Goal: Navigation & Orientation: Find specific page/section

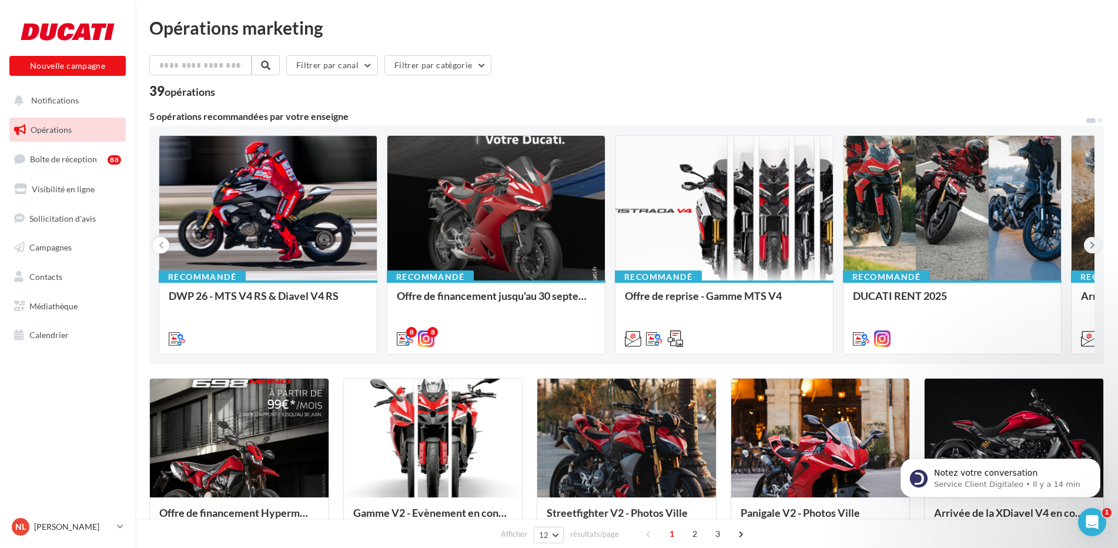
click at [1091, 248] on icon at bounding box center [1091, 245] width 5 height 12
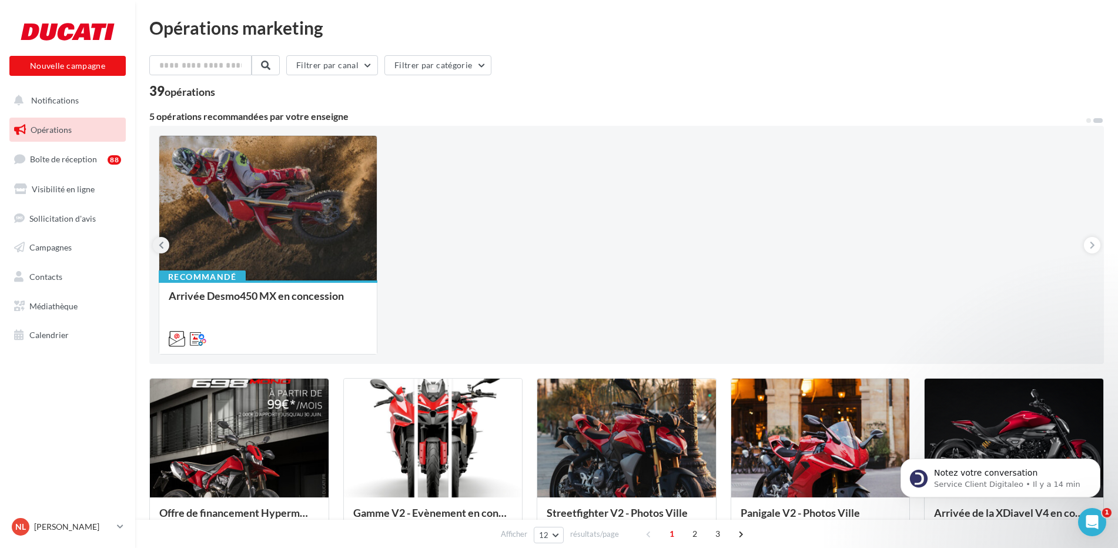
click at [160, 249] on icon at bounding box center [161, 245] width 5 height 12
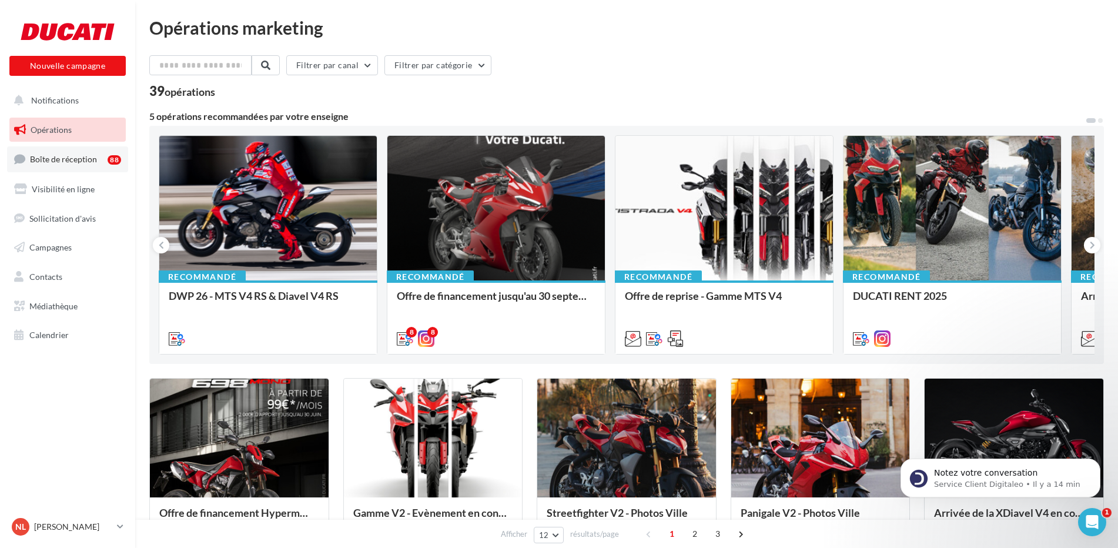
click at [70, 160] on span "Boîte de réception" at bounding box center [63, 159] width 67 height 10
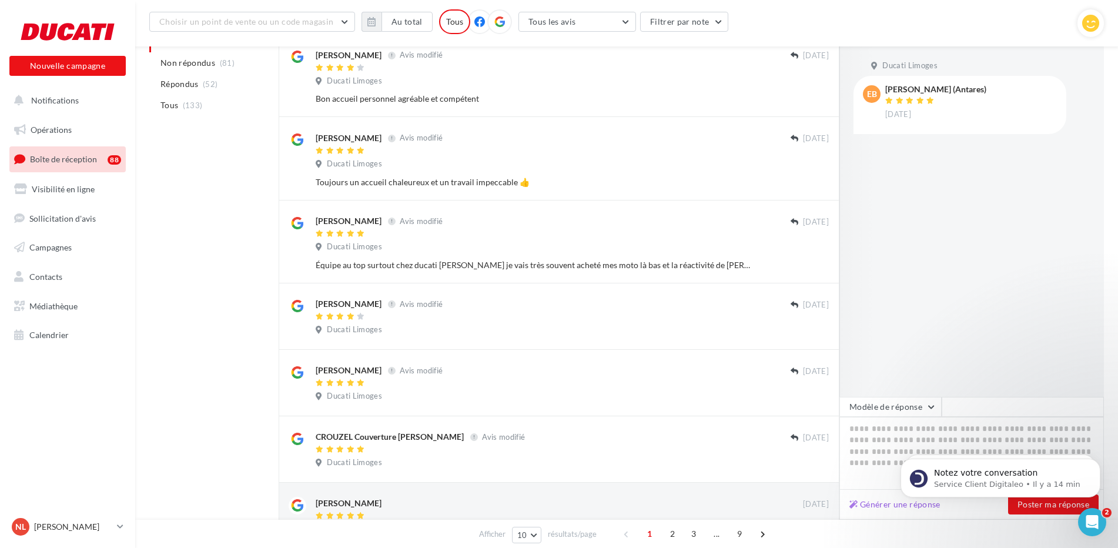
scroll to position [353, 0]
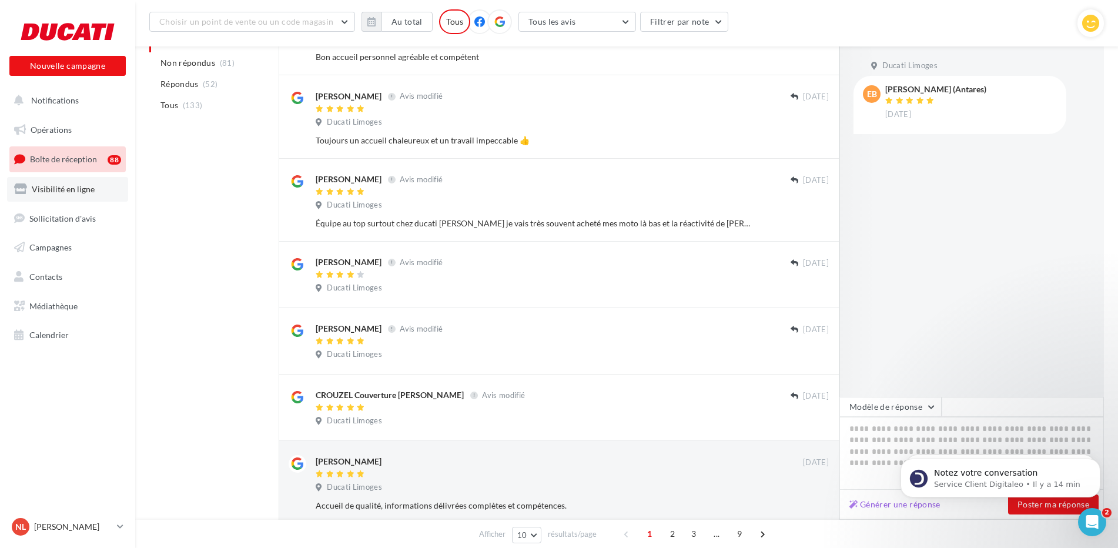
click at [58, 193] on span "Visibilité en ligne" at bounding box center [63, 189] width 63 height 10
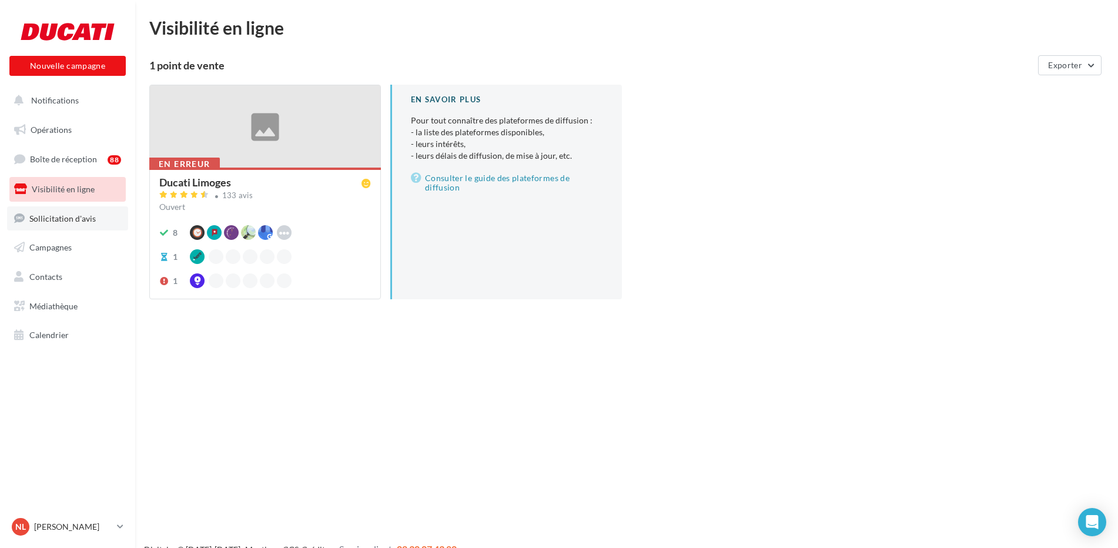
click at [56, 215] on span "Sollicitation d'avis" at bounding box center [62, 218] width 66 height 10
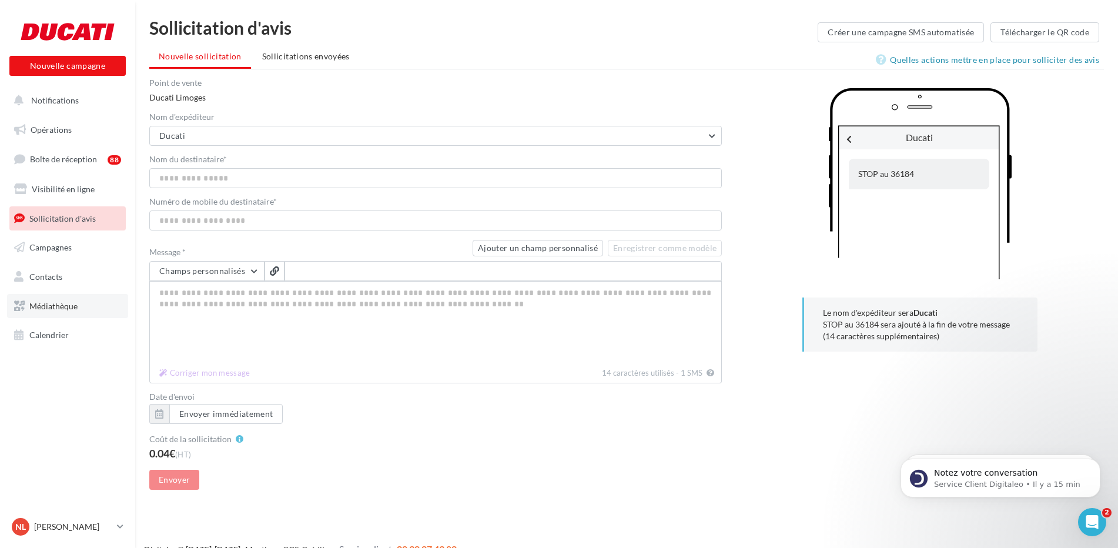
click at [52, 307] on span "Médiathèque" at bounding box center [53, 306] width 48 height 10
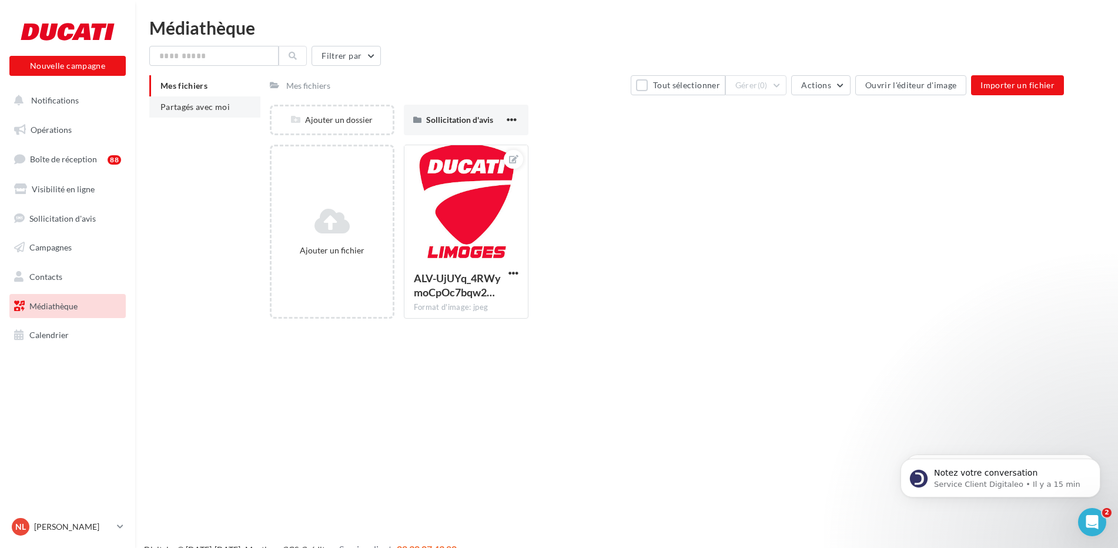
click at [192, 110] on span "Partagés avec moi" at bounding box center [194, 107] width 69 height 10
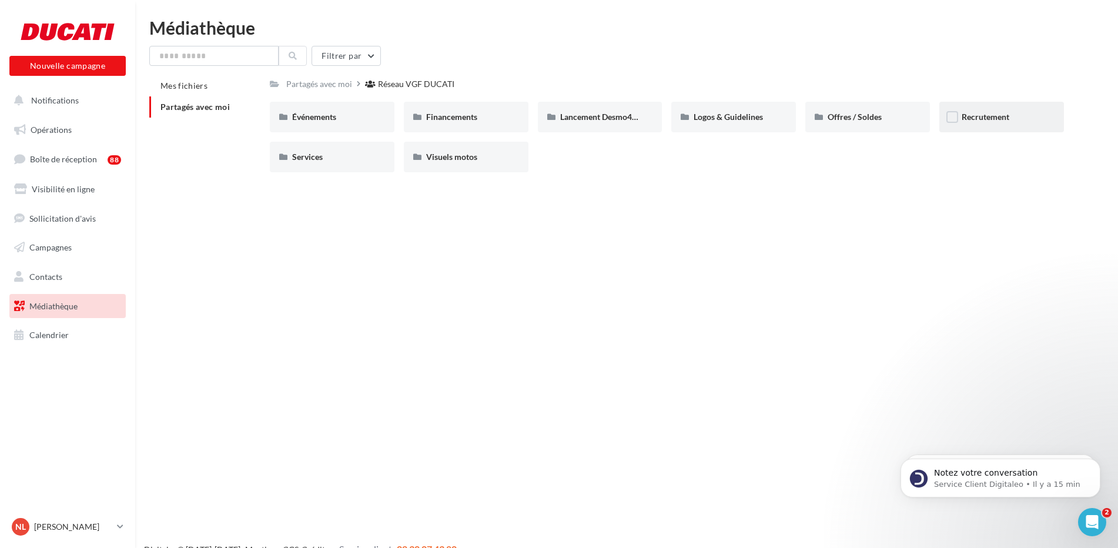
click at [989, 122] on div "Recrutement" at bounding box center [1001, 117] width 80 height 12
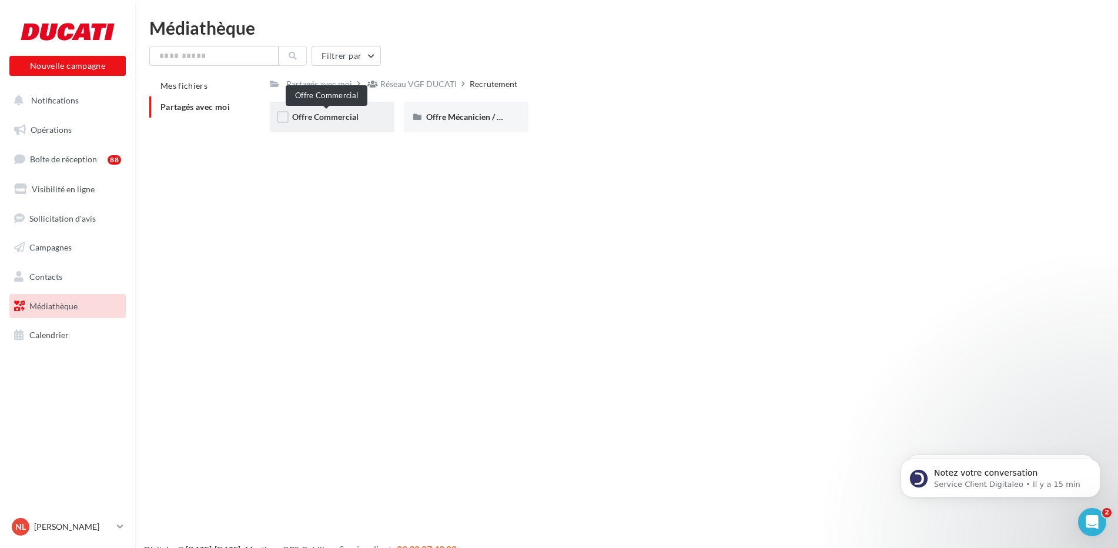
click at [330, 118] on span "Offre Commercial" at bounding box center [325, 117] width 66 height 10
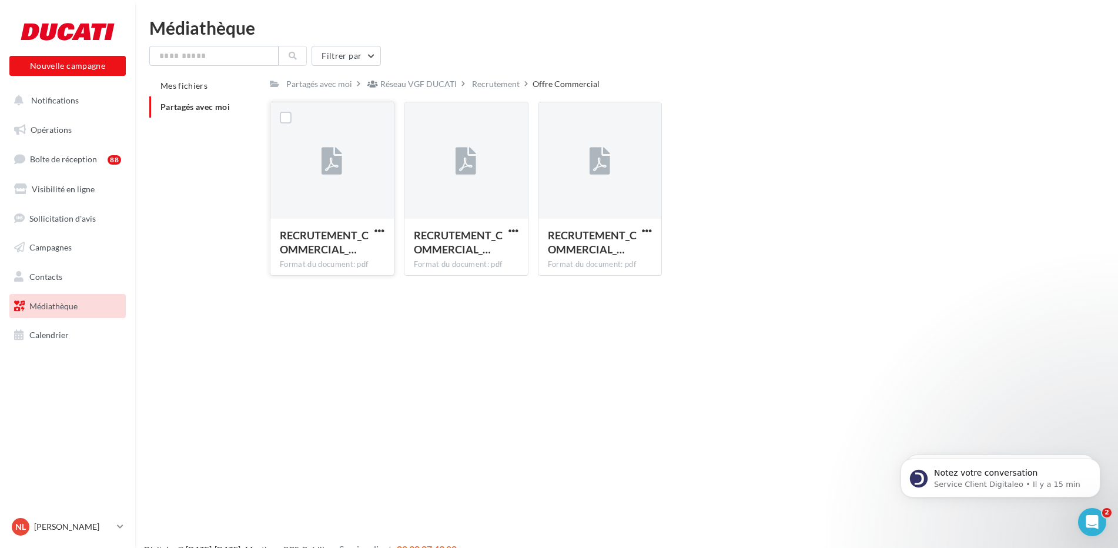
click at [357, 172] on div at bounding box center [331, 161] width 123 height 118
click at [338, 239] on span "RECRUTEMENT_COMMERCIAL_…" at bounding box center [324, 242] width 89 height 27
click at [380, 230] on span "button" at bounding box center [379, 231] width 10 height 10
click at [288, 117] on label at bounding box center [286, 118] width 12 height 12
click at [569, 115] on div at bounding box center [599, 161] width 123 height 118
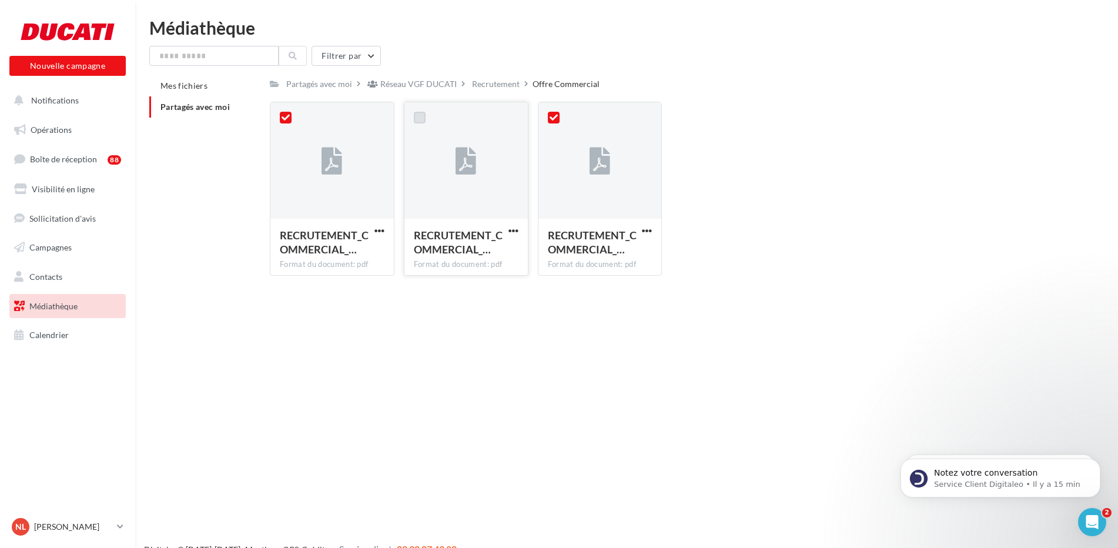
click at [418, 119] on label at bounding box center [420, 118] width 12 height 12
click at [378, 230] on span "button" at bounding box center [379, 231] width 10 height 10
click at [318, 254] on button "Télécharger" at bounding box center [328, 254] width 118 height 31
click at [513, 233] on span "button" at bounding box center [513, 231] width 10 height 10
click at [467, 256] on button "Télécharger" at bounding box center [462, 254] width 118 height 31
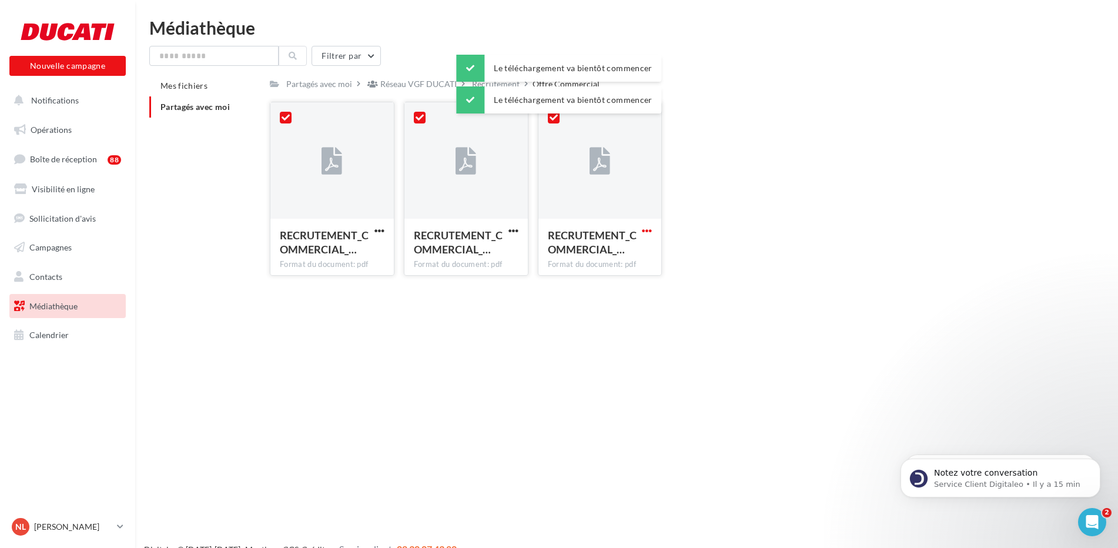
click at [646, 231] on span "button" at bounding box center [647, 231] width 10 height 10
click at [599, 254] on button "Télécharger" at bounding box center [595, 254] width 118 height 31
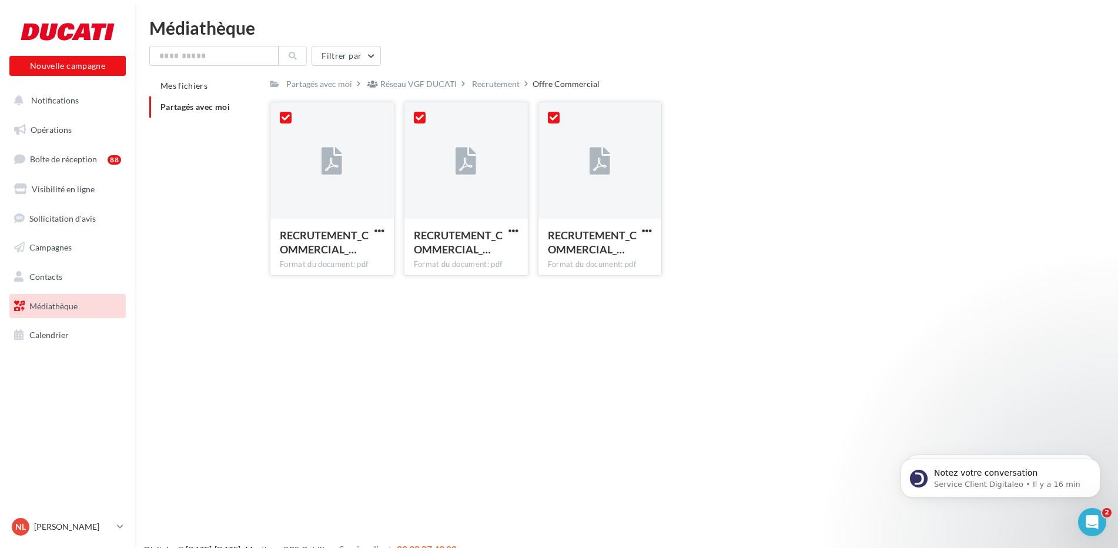
click at [490, 225] on div "RECRUTEMENT_COMMERCIAL_… Format du document: pdf" at bounding box center [465, 246] width 123 height 55
click at [513, 231] on span "button" at bounding box center [513, 231] width 10 height 10
click at [459, 193] on div at bounding box center [465, 161] width 123 height 118
click at [451, 237] on span "RECRUTEMENT_COMMERCIAL_…" at bounding box center [458, 242] width 89 height 27
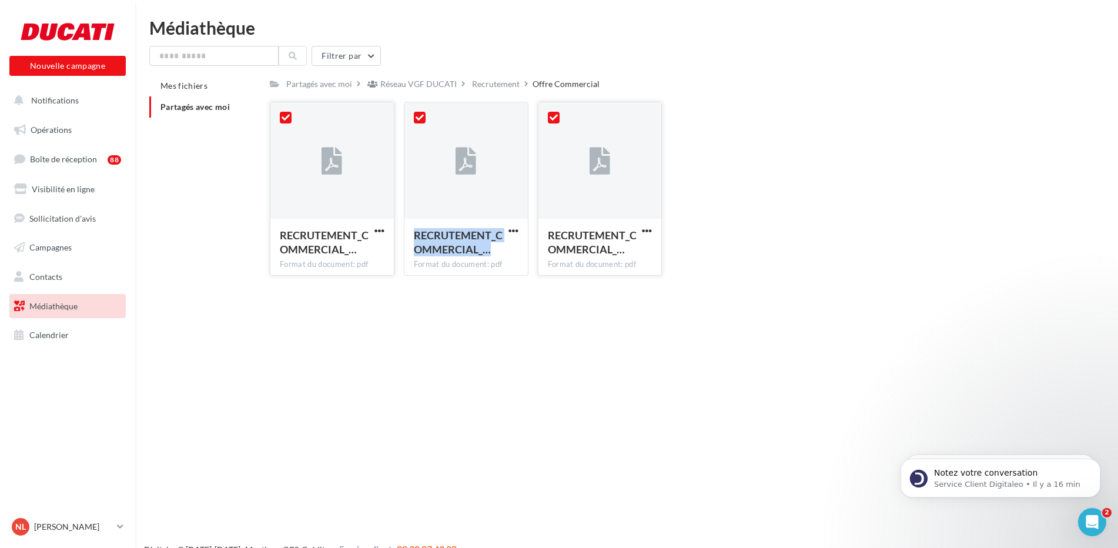
click at [451, 237] on span "RECRUTEMENT_COMMERCIAL_…" at bounding box center [458, 242] width 89 height 27
click at [210, 112] on li "Partagés avec moi" at bounding box center [204, 106] width 111 height 21
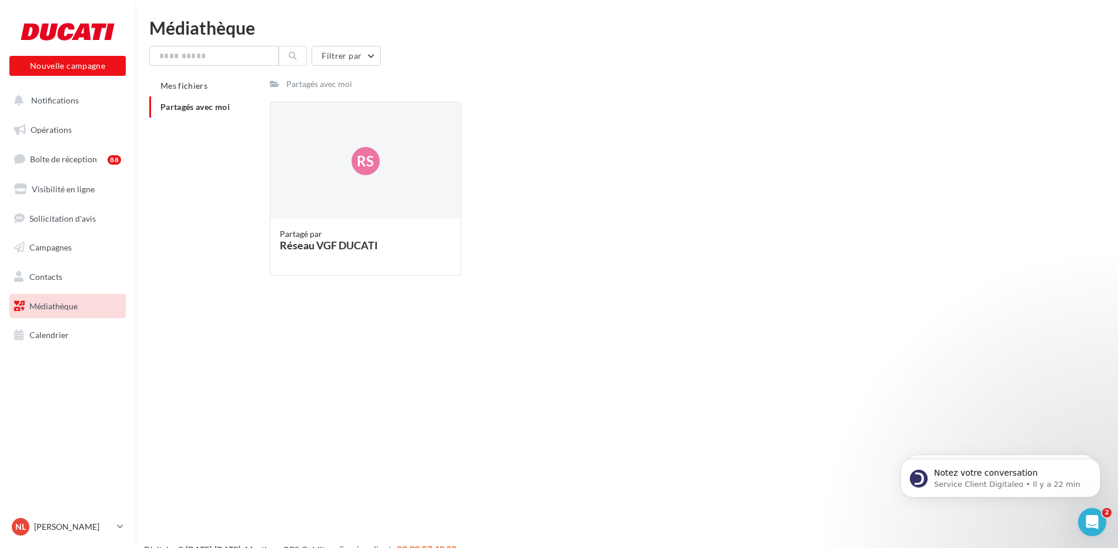
click at [219, 105] on span "Partagés avec moi" at bounding box center [194, 107] width 69 height 10
click at [332, 192] on div "Rs" at bounding box center [365, 161] width 190 height 118
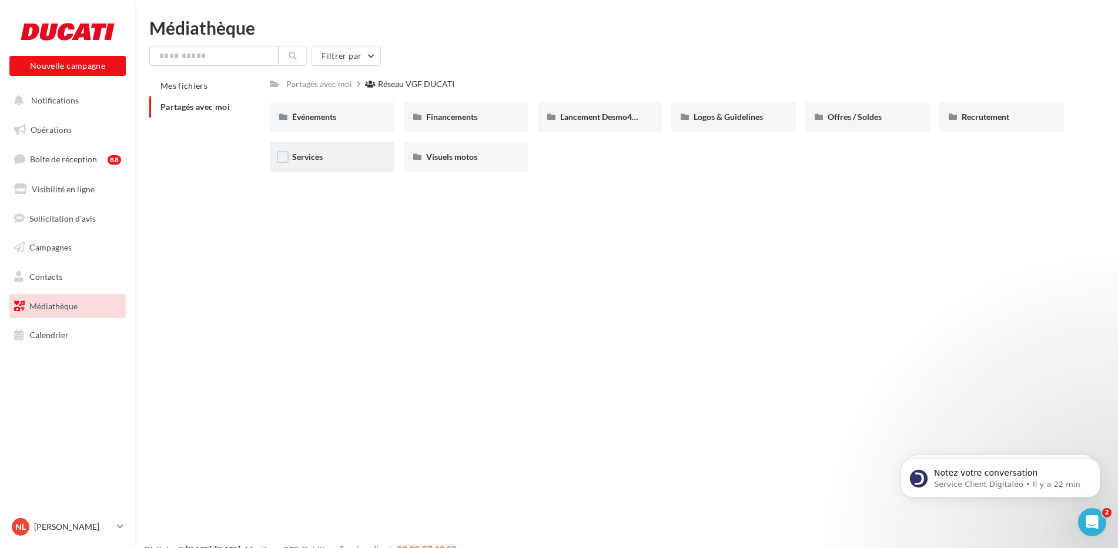
click at [321, 163] on div "Services" at bounding box center [332, 157] width 125 height 31
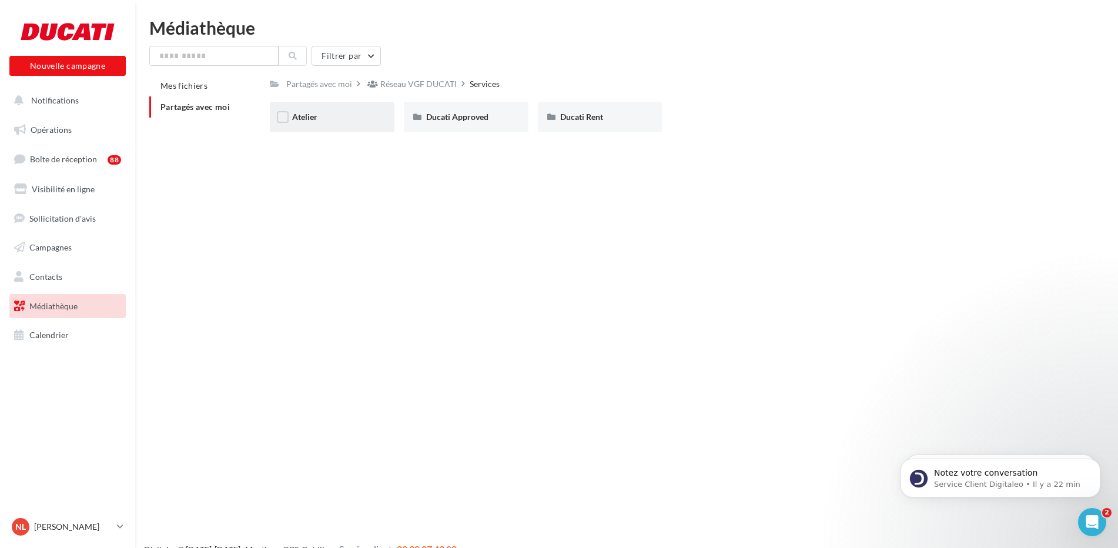
click at [315, 121] on span "Atelier" at bounding box center [304, 117] width 25 height 10
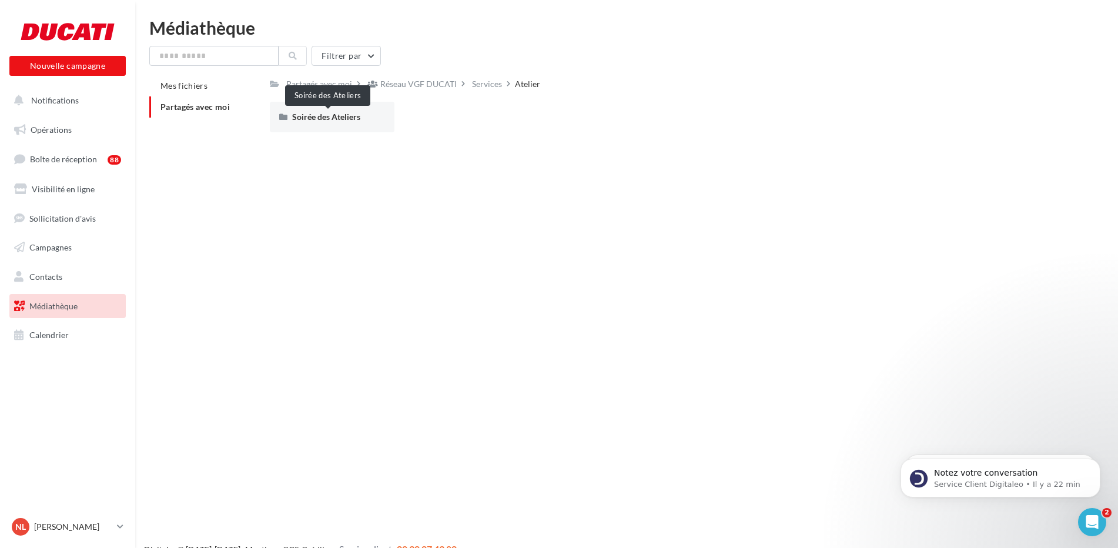
click at [315, 121] on span "Soirée des Ateliers" at bounding box center [326, 117] width 68 height 10
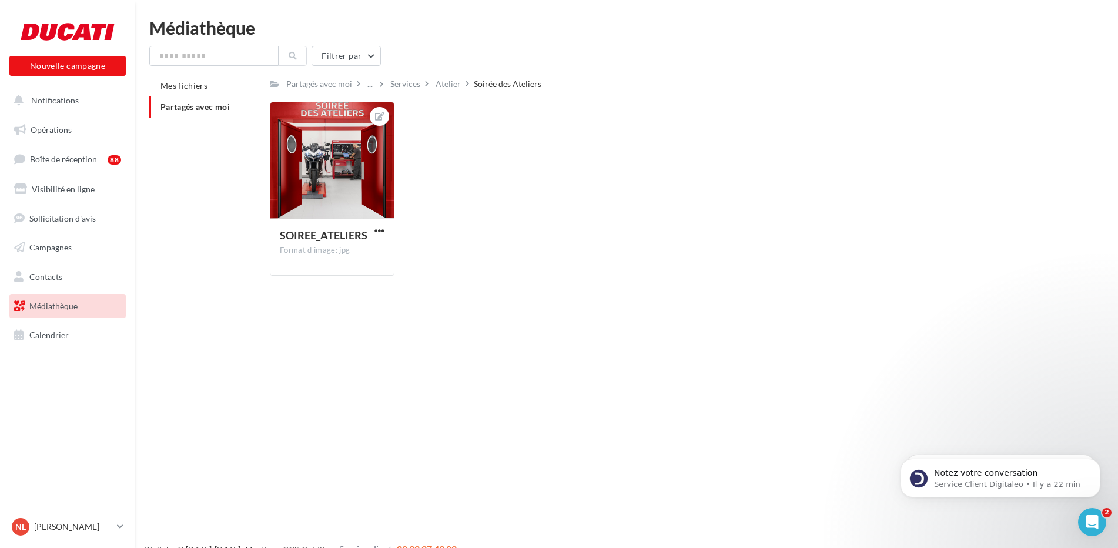
click at [457, 85] on div "Atelier" at bounding box center [447, 84] width 25 height 12
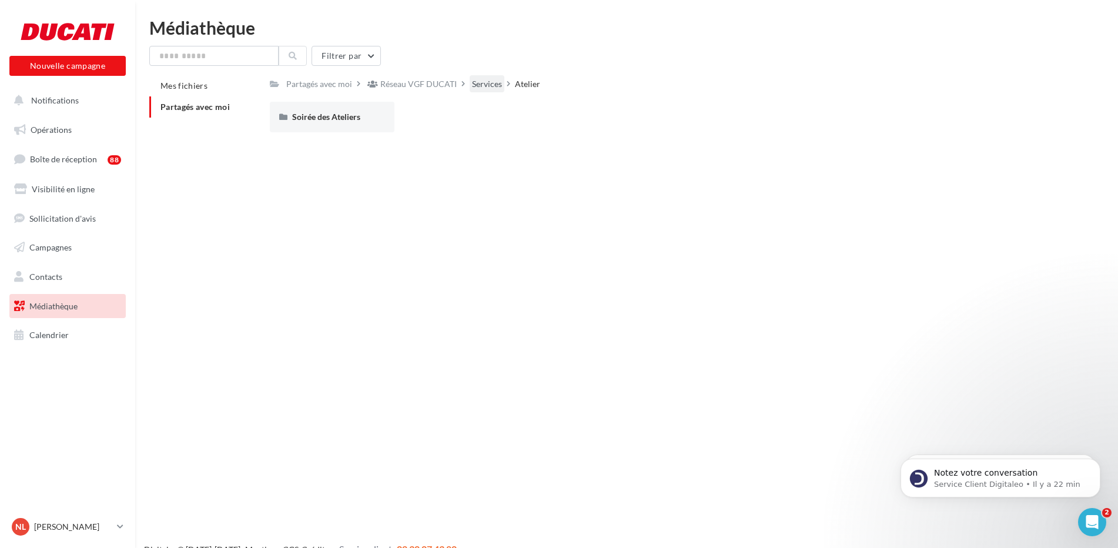
click at [476, 85] on div "Services" at bounding box center [487, 84] width 30 height 12
click at [452, 116] on span "Ducati Approved" at bounding box center [457, 117] width 62 height 10
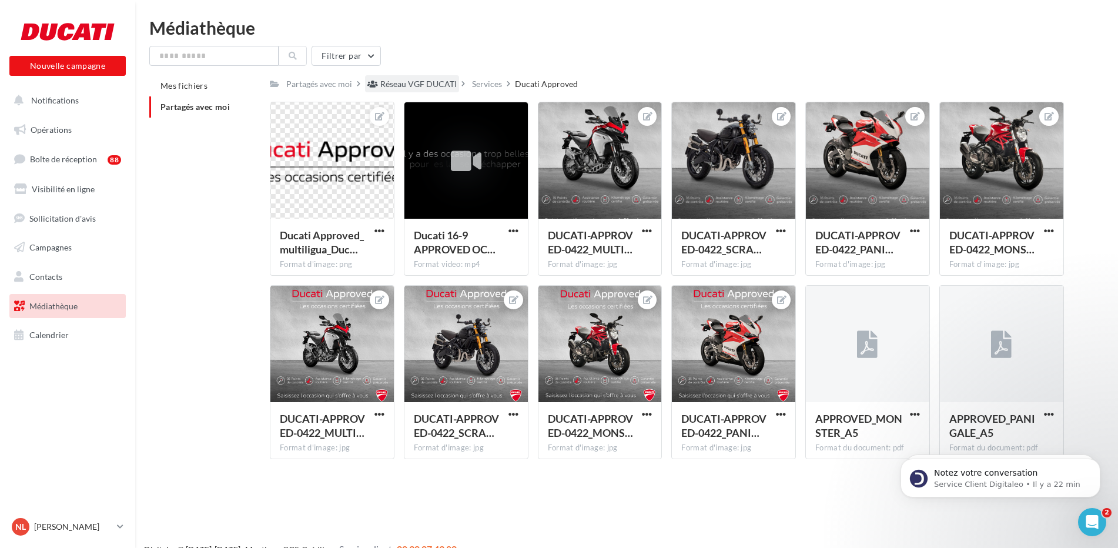
click at [448, 82] on div "Réseau VGF DUCATI" at bounding box center [418, 84] width 76 height 12
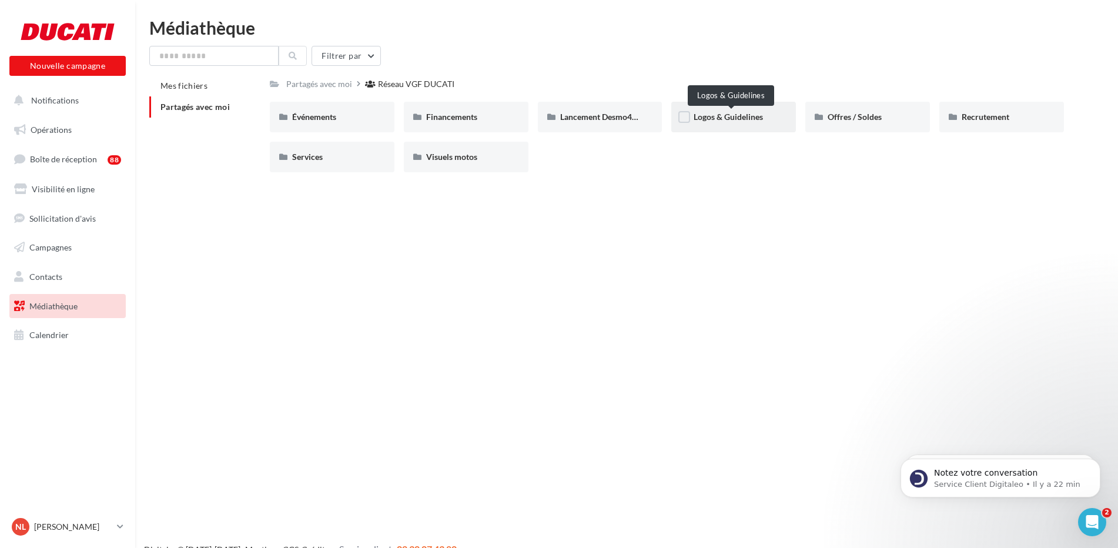
click at [710, 119] on span "Logos & Guidelines" at bounding box center [727, 117] width 69 height 10
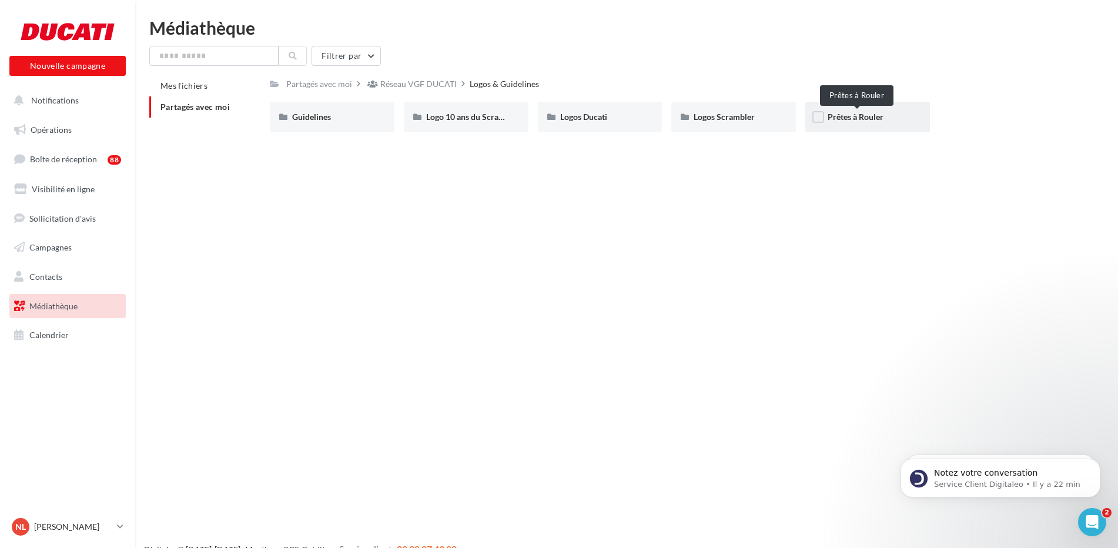
click at [841, 119] on span "Prêtes à Rouler" at bounding box center [855, 117] width 56 height 10
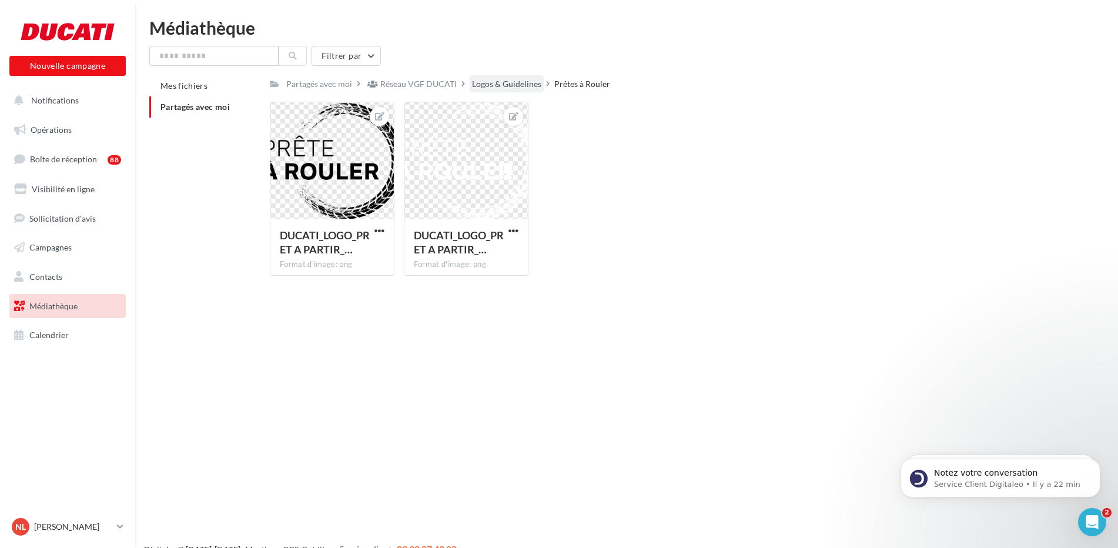
click at [502, 83] on div "Logos & Guidelines" at bounding box center [506, 84] width 69 height 12
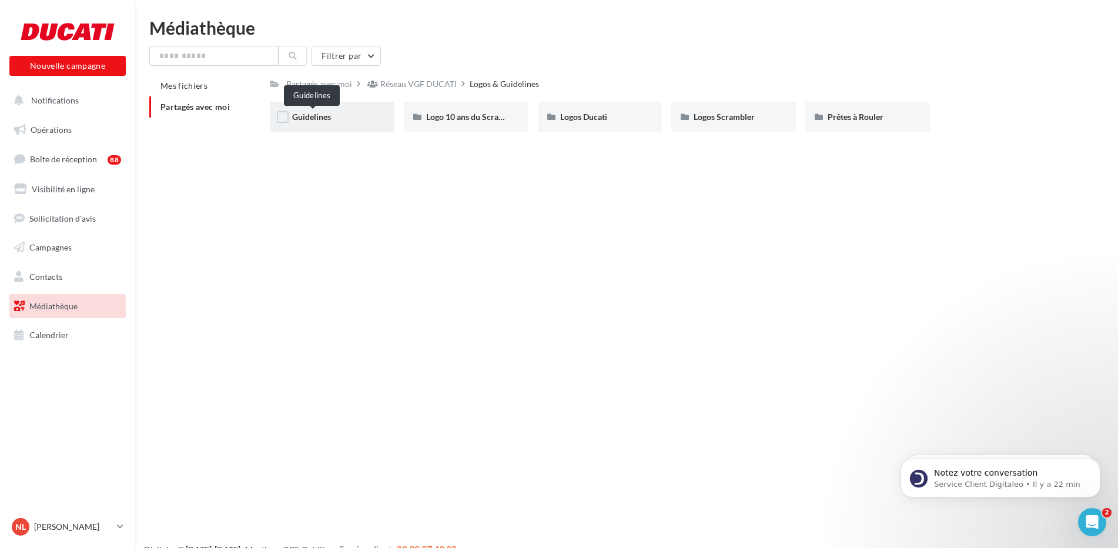
click at [331, 119] on span "Guidelines" at bounding box center [311, 117] width 39 height 10
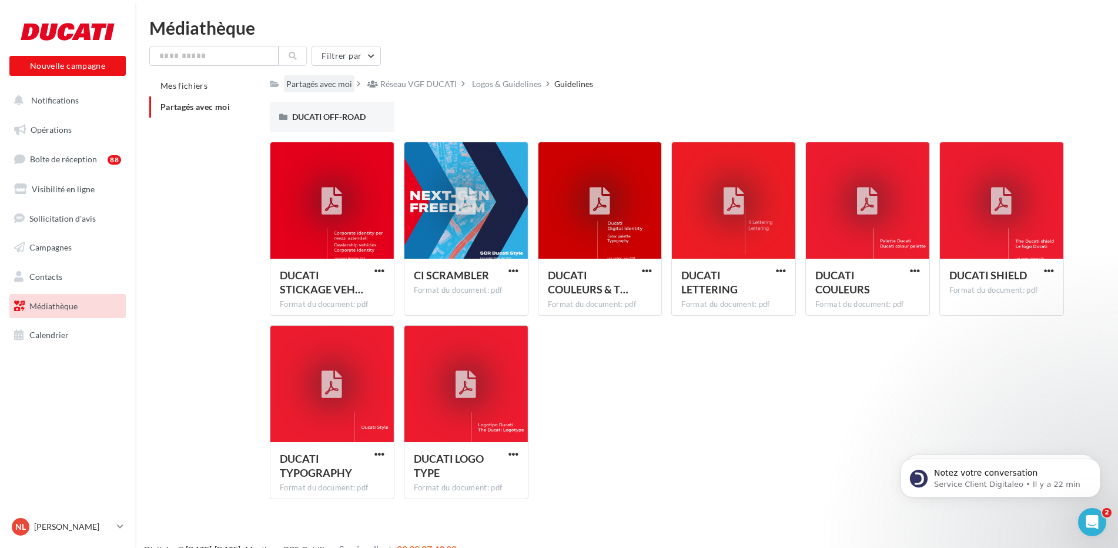
click at [349, 86] on div "Partagés avec moi" at bounding box center [319, 84] width 66 height 12
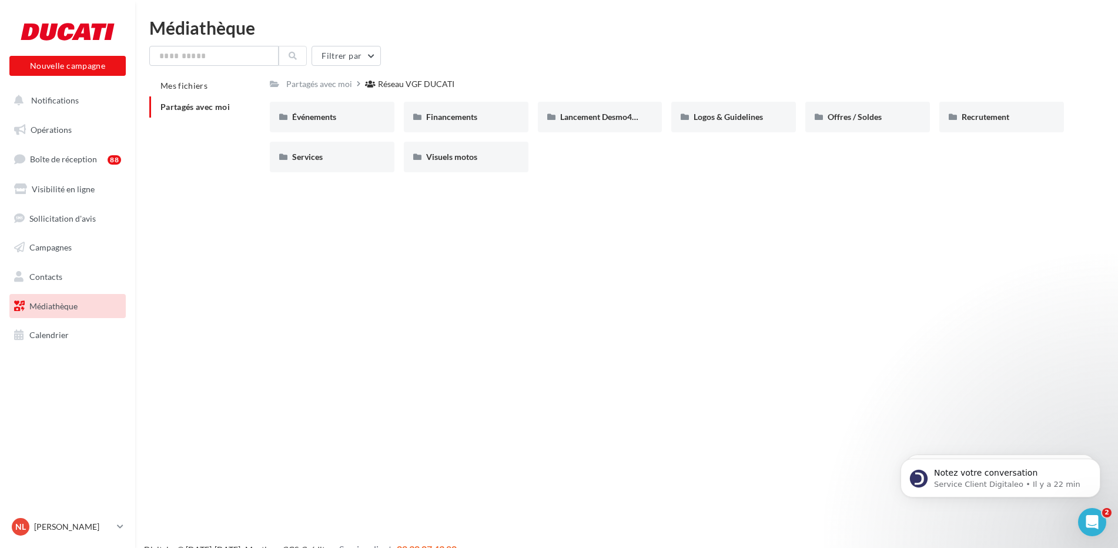
click at [224, 104] on span "Partagés avec moi" at bounding box center [194, 107] width 69 height 10
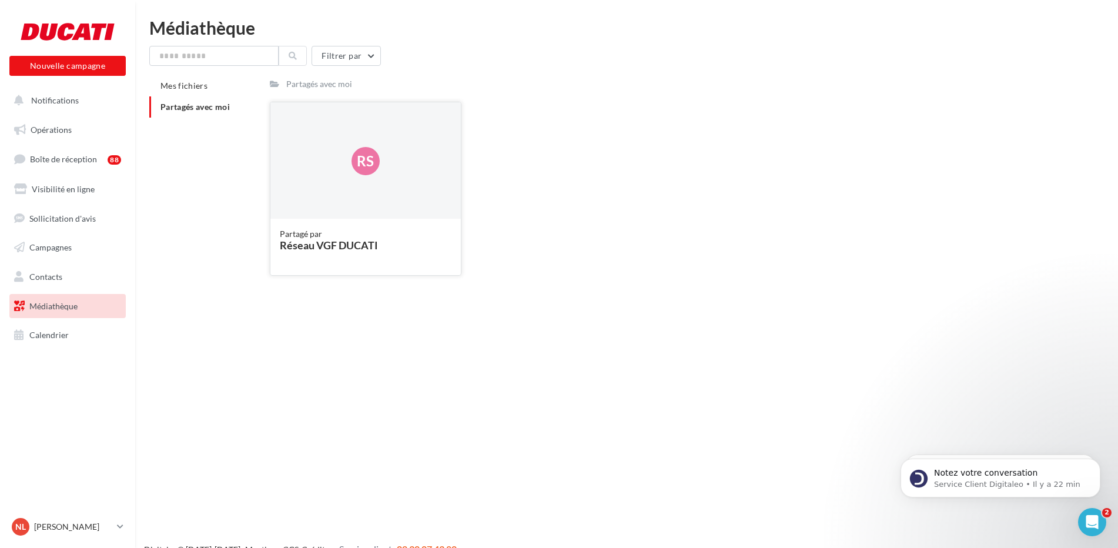
click at [333, 137] on div "Rs" at bounding box center [365, 161] width 190 height 118
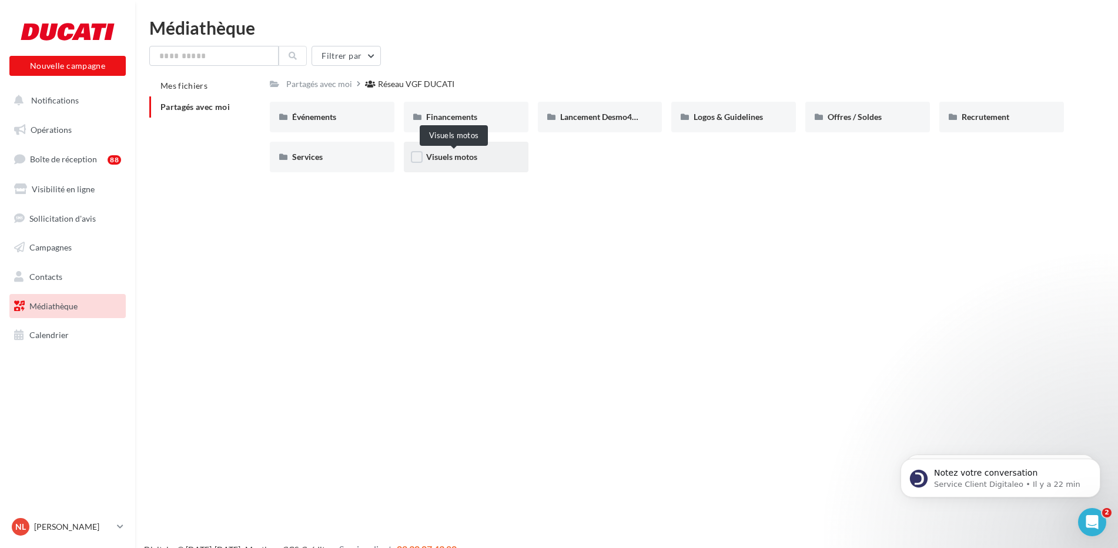
click at [450, 152] on span "Visuels motos" at bounding box center [451, 157] width 51 height 10
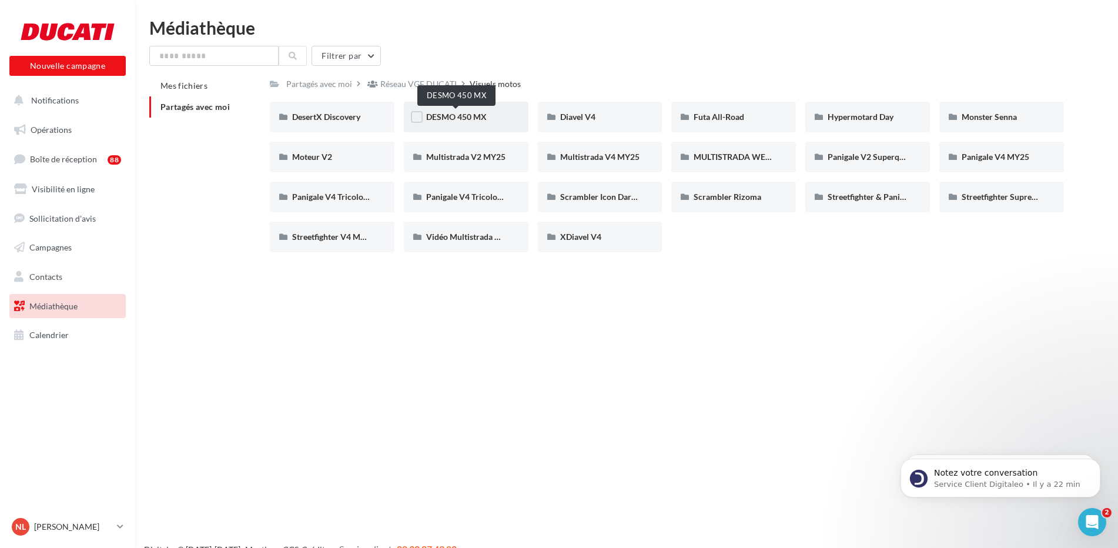
click at [459, 118] on span "DESMO 450 MX" at bounding box center [456, 117] width 61 height 10
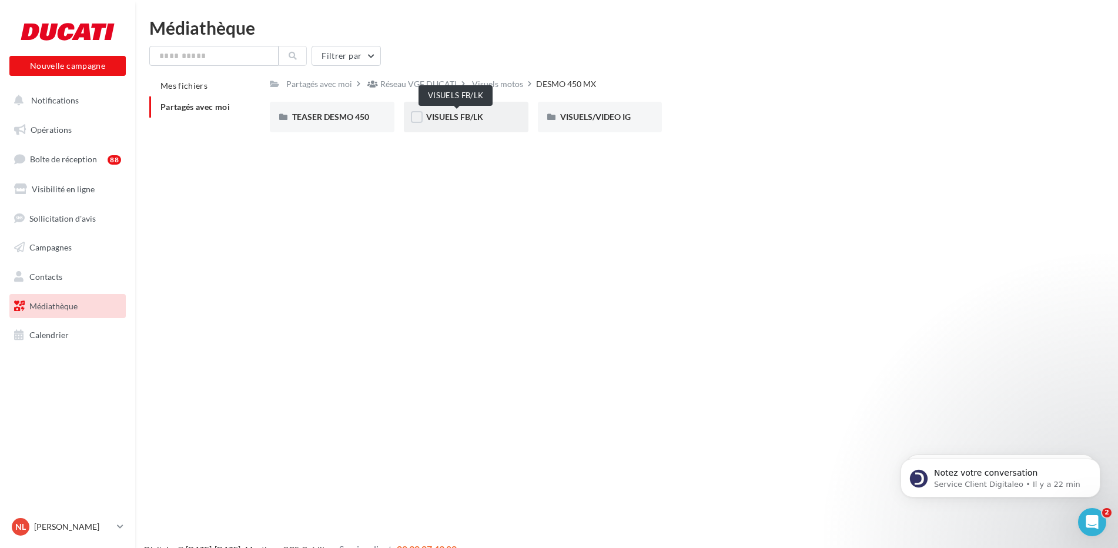
click at [440, 120] on span "VISUELS FB/LK" at bounding box center [454, 117] width 57 height 10
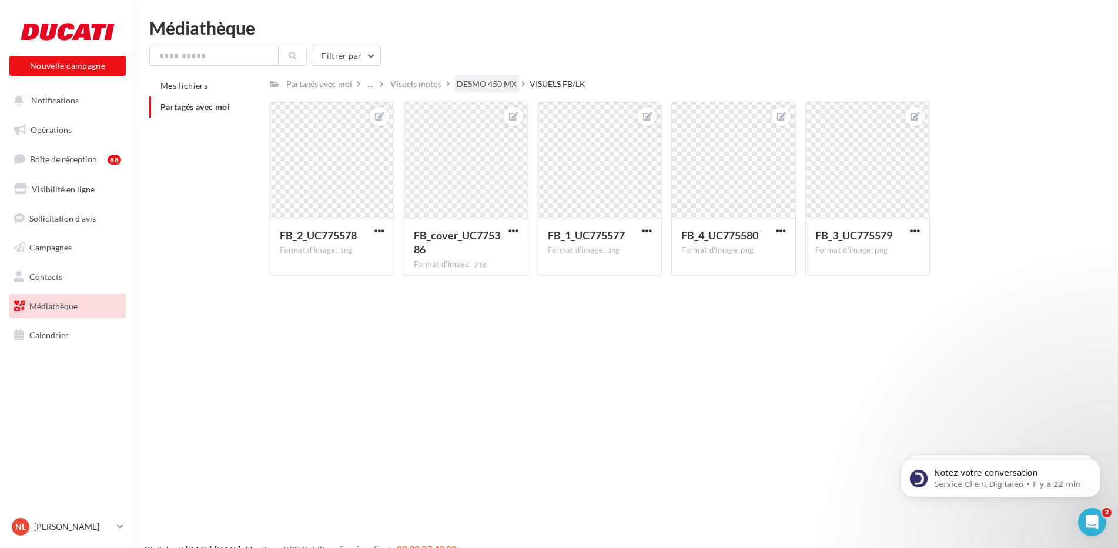
click at [473, 86] on div "DESMO 450 MX" at bounding box center [487, 84] width 60 height 12
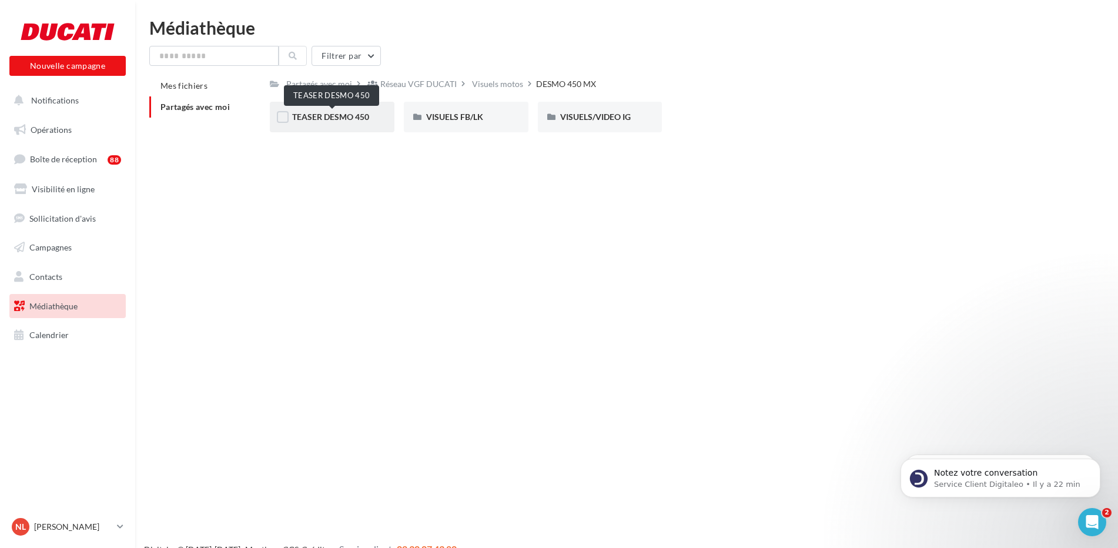
click at [357, 120] on span "TEASER DESMO 450" at bounding box center [330, 117] width 77 height 10
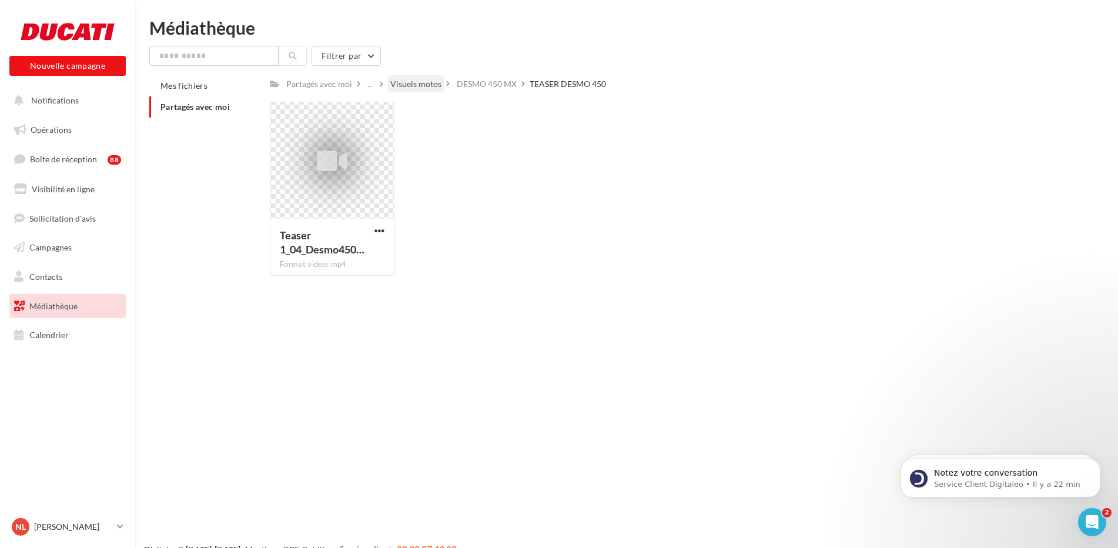
click at [420, 88] on div "Visuels motos" at bounding box center [415, 84] width 51 height 12
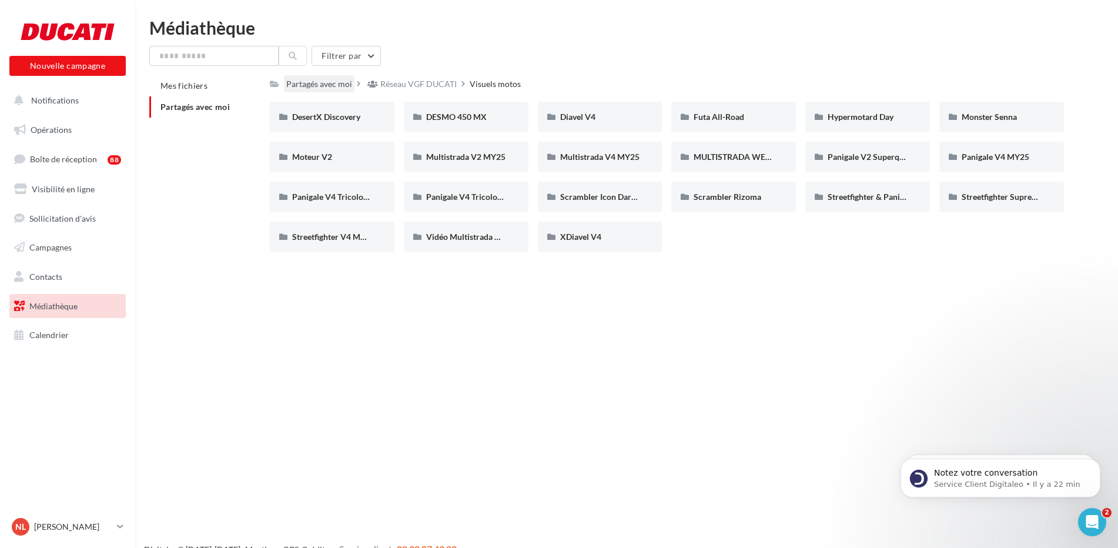
click at [349, 88] on div "Partagés avec moi" at bounding box center [319, 84] width 66 height 12
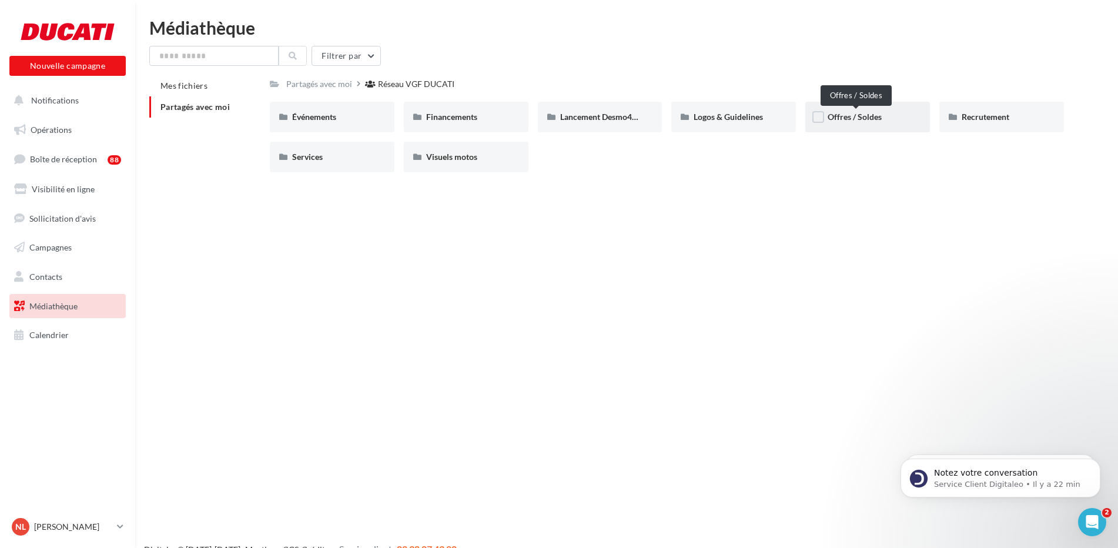
click at [848, 118] on span "Offres / Soldes" at bounding box center [854, 117] width 54 height 10
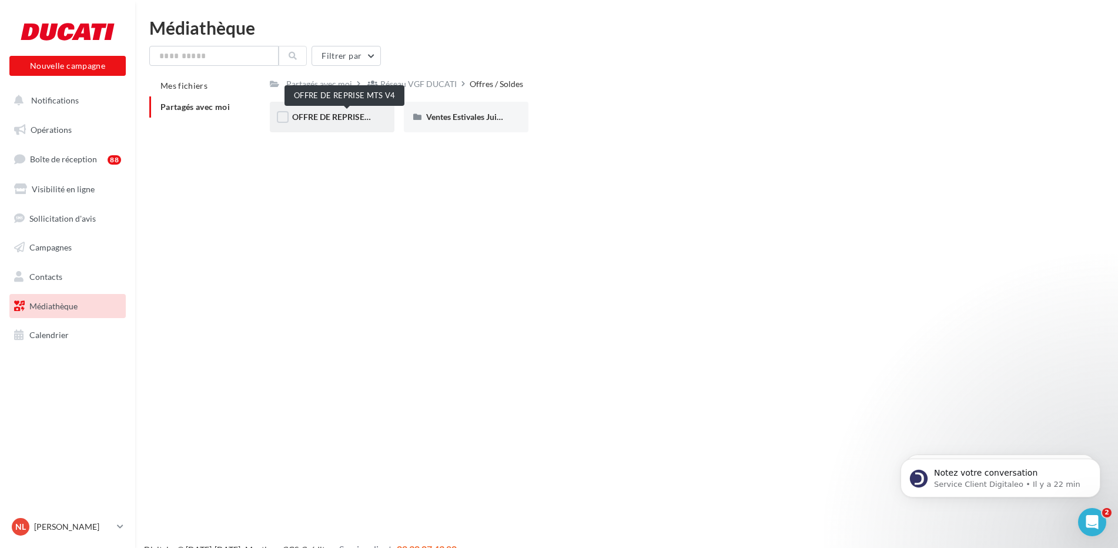
click at [368, 119] on span "OFFRE DE REPRISE MTS V4" at bounding box center [343, 117] width 103 height 10
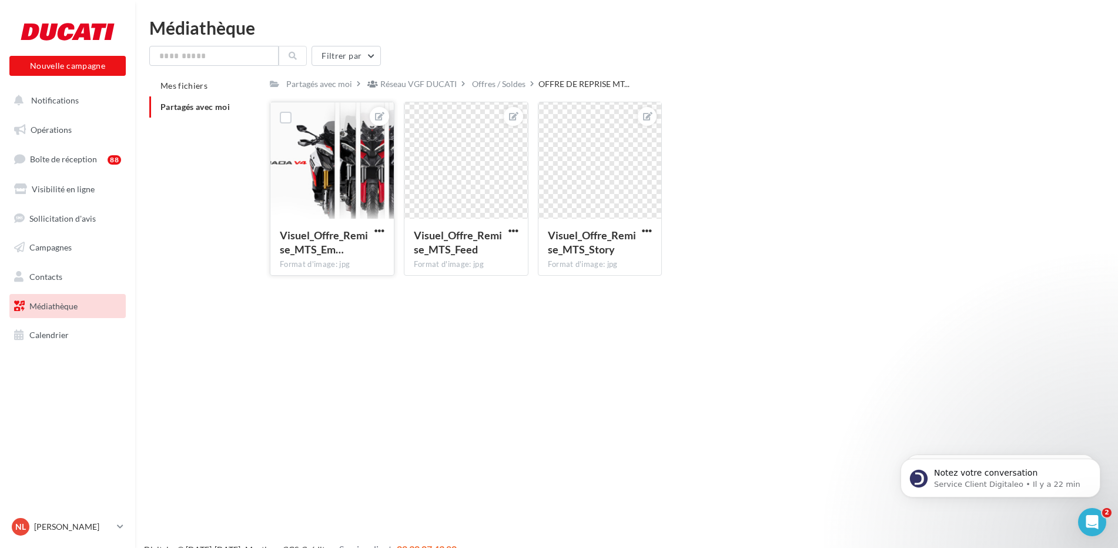
click at [355, 163] on div at bounding box center [331, 161] width 123 height 118
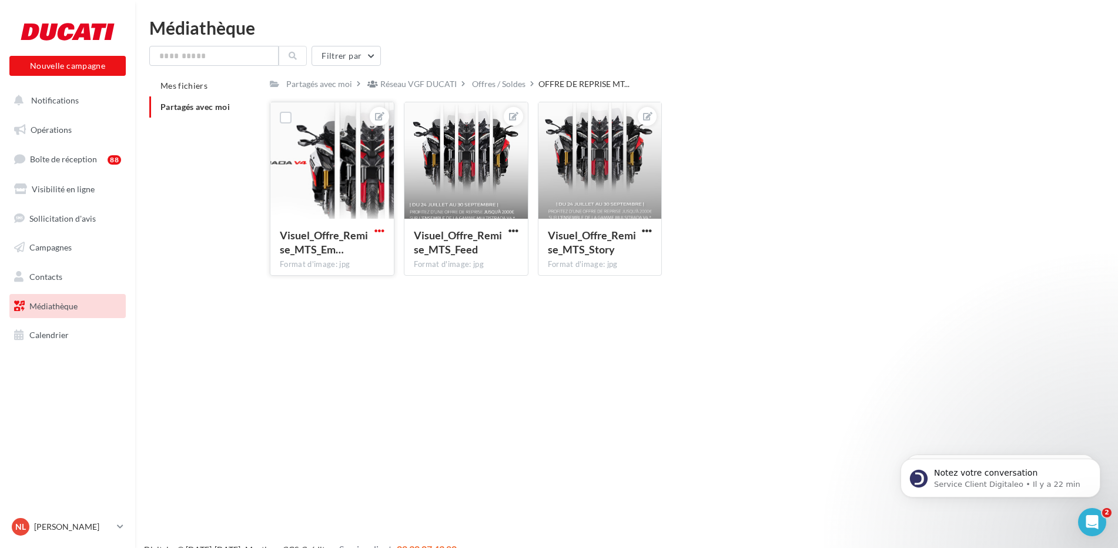
click at [382, 231] on span "button" at bounding box center [379, 231] width 10 height 10
click at [55, 248] on span "Campagnes" at bounding box center [50, 247] width 42 height 10
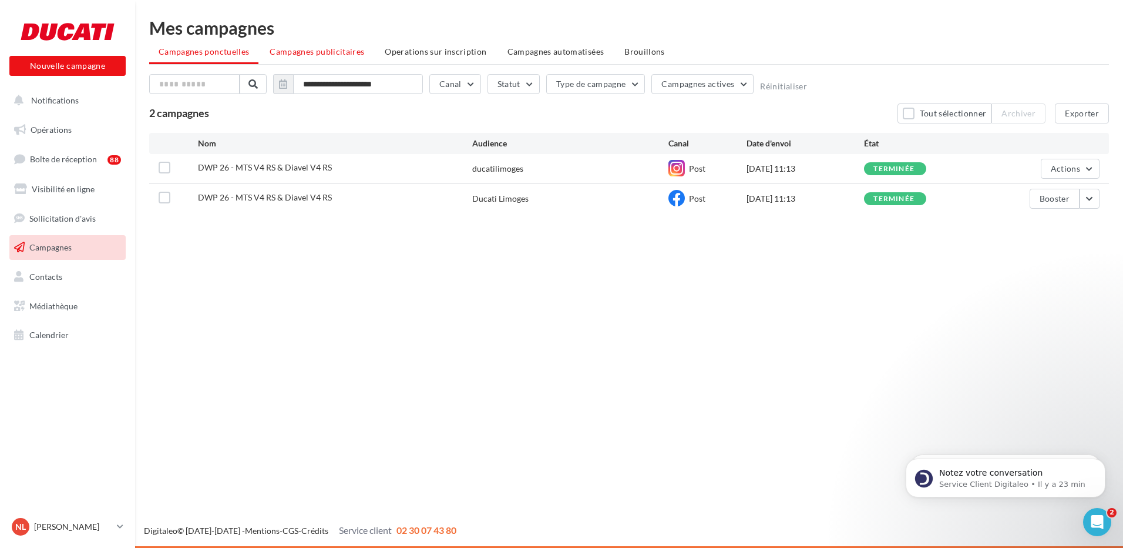
click at [314, 48] on span "Campagnes publicitaires" at bounding box center [317, 51] width 95 height 10
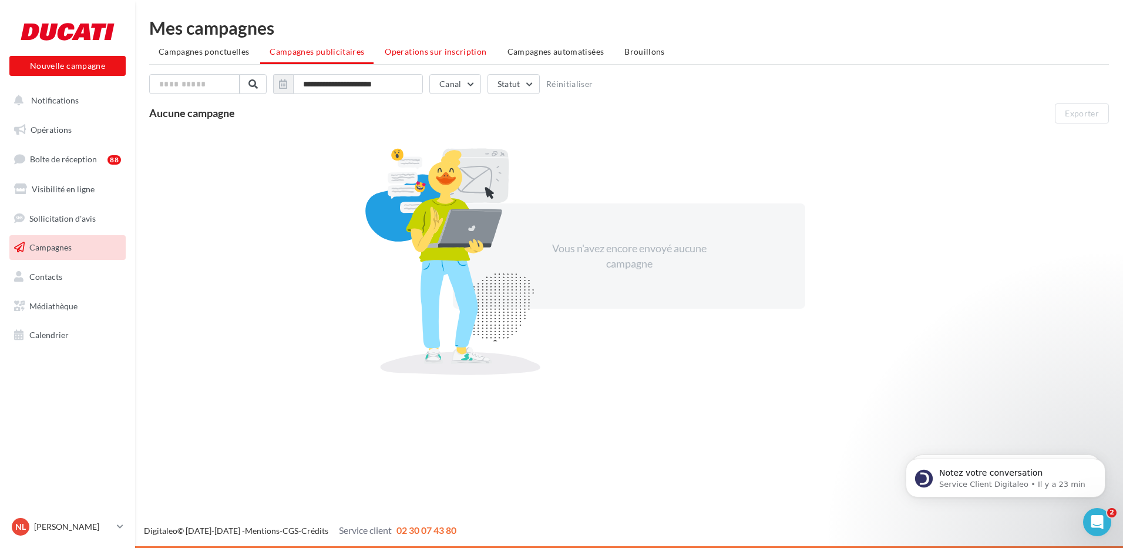
click at [455, 55] on span "Operations sur inscription" at bounding box center [436, 51] width 102 height 10
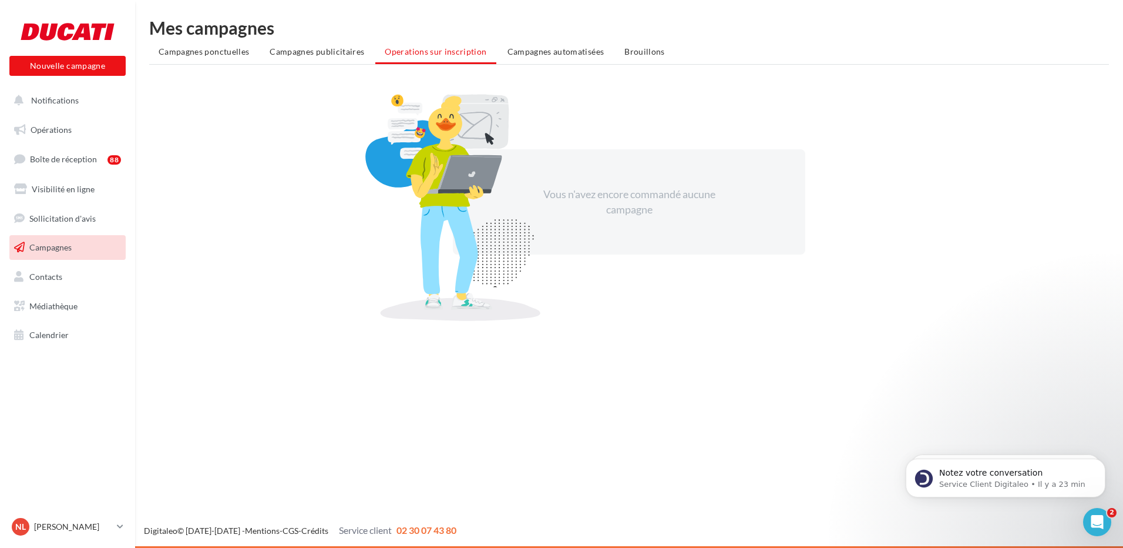
click at [549, 51] on span "Campagnes automatisées" at bounding box center [556, 51] width 97 height 10
